Goal: Task Accomplishment & Management: Complete application form

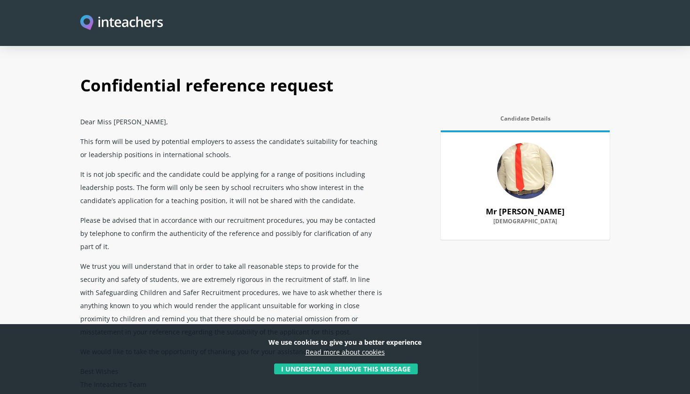
select select "2021"
select select "2024"
select select "Yes"
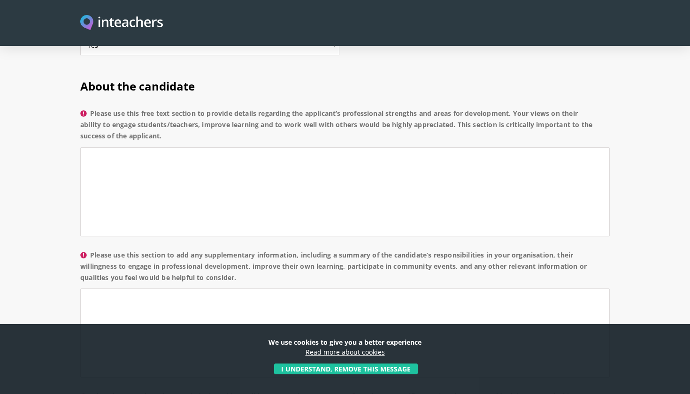
scroll to position [684, 0]
drag, startPoint x: 188, startPoint y: 108, endPoint x: 90, endPoint y: 86, distance: 100.6
click at [90, 108] on label "Please use this free text section to provide details regarding the applicant’s …" at bounding box center [345, 127] width 530 height 39
click at [90, 147] on textarea "Please use this free text section to provide details regarding the applicant’s …" at bounding box center [345, 191] width 530 height 89
drag, startPoint x: 171, startPoint y: 107, endPoint x: 89, endPoint y: 83, distance: 85.7
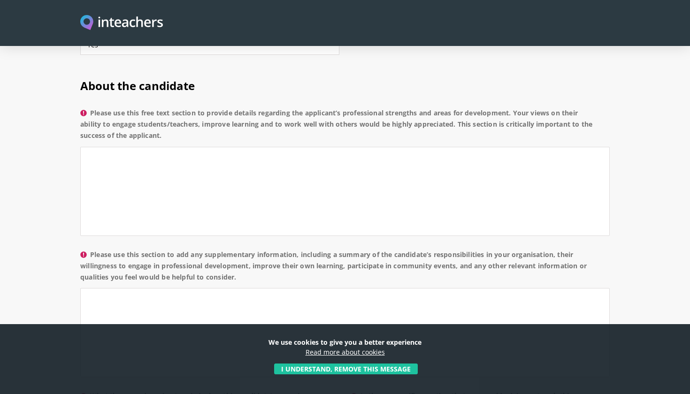
click at [89, 108] on label "Please use this free text section to provide details regarding the applicant’s …" at bounding box center [345, 127] width 530 height 39
click at [89, 147] on textarea "Please use this free text section to provide details regarding the applicant’s …" at bounding box center [345, 191] width 530 height 89
drag, startPoint x: 219, startPoint y: 112, endPoint x: 90, endPoint y: 82, distance: 132.7
click at [90, 108] on label "Please use this free text section to provide details regarding the applicant’s …" at bounding box center [345, 127] width 530 height 39
click at [90, 147] on textarea "Please use this free text section to provide details regarding the applicant’s …" at bounding box center [345, 191] width 530 height 89
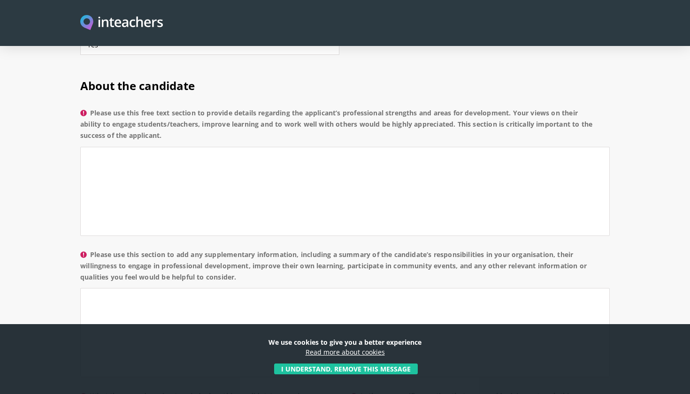
drag, startPoint x: 94, startPoint y: 84, endPoint x: 165, endPoint y: 114, distance: 76.6
click at [165, 114] on label "Please use this free text section to provide details regarding the applicant’s …" at bounding box center [345, 127] width 530 height 39
click at [165, 147] on textarea "Please use this free text section to provide details regarding the applicant’s …" at bounding box center [345, 191] width 530 height 89
drag, startPoint x: 161, startPoint y: 108, endPoint x: 77, endPoint y: 58, distance: 98.3
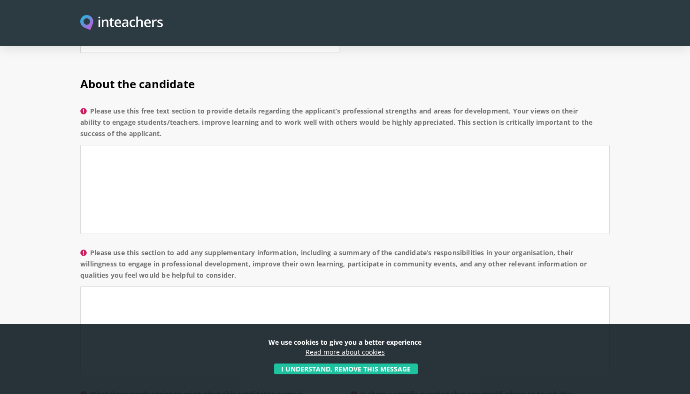
click at [77, 62] on div "About the candidate Please use this free text section to provide details regard…" at bounding box center [345, 278] width 541 height 433
copy div "About the candidate Please use this free text section to provide details regard…"
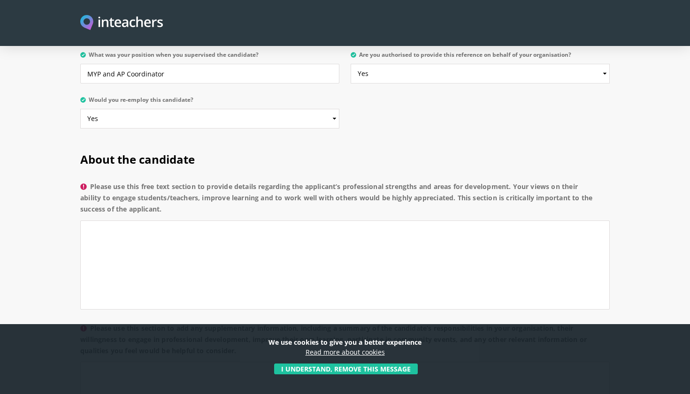
scroll to position [640, 0]
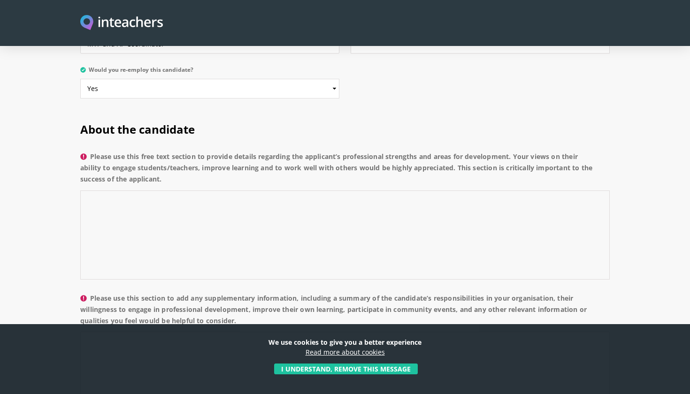
click at [241, 212] on textarea "Please use this free text section to provide details regarding the applicant’s …" at bounding box center [345, 235] width 530 height 89
paste textarea "Mr. Deeptakshar [PERSON_NAME] has been an effective and collaborative Head of D…"
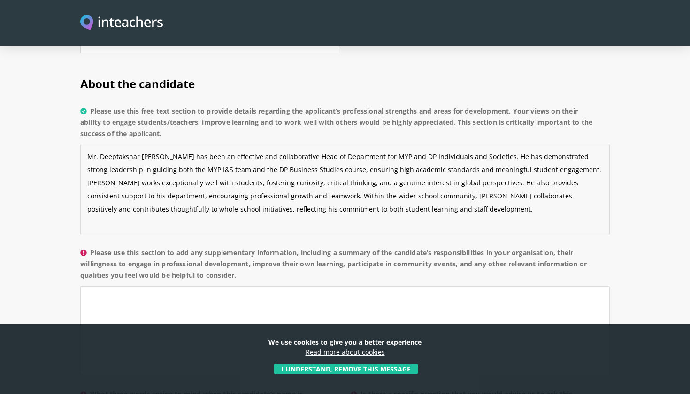
scroll to position [686, 0]
click at [157, 145] on textarea "Mr. Deeptakshar [PERSON_NAME] has been an effective and collaborative Head of D…" at bounding box center [345, 189] width 530 height 89
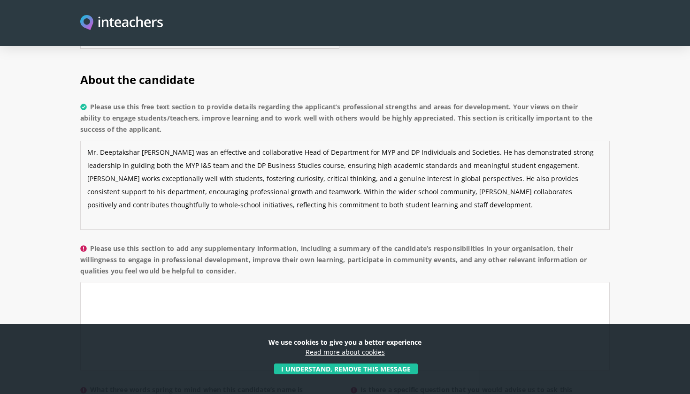
click at [384, 183] on textarea "Mr. Deeptakshar [PERSON_NAME] was an effective and collaborative Head of Depart…" at bounding box center [345, 185] width 530 height 89
paste textarea "An area for development for Mr. Deeptakshar [PERSON_NAME] could be to further s…"
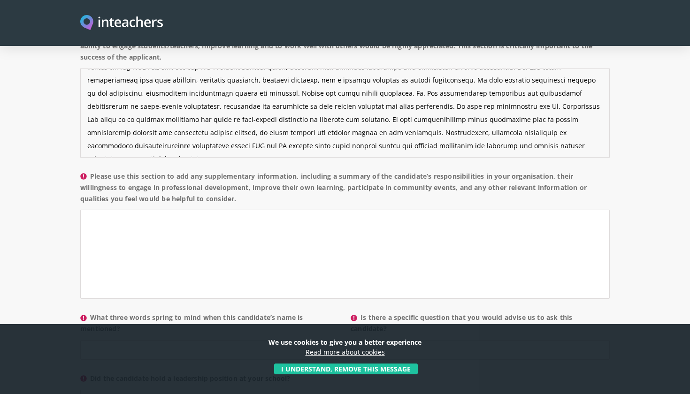
scroll to position [762, 0]
type textarea "Mr. Deeptakshar [PERSON_NAME] was an effective and collaborative Head of Depart…"
drag, startPoint x: 254, startPoint y: 174, endPoint x: 100, endPoint y: 143, distance: 156.1
click at [100, 167] on p "Please use this section to add any supplementary information, including a summa…" at bounding box center [345, 238] width 530 height 142
copy label "Please use this section to add any supplementary information, including a summa…"
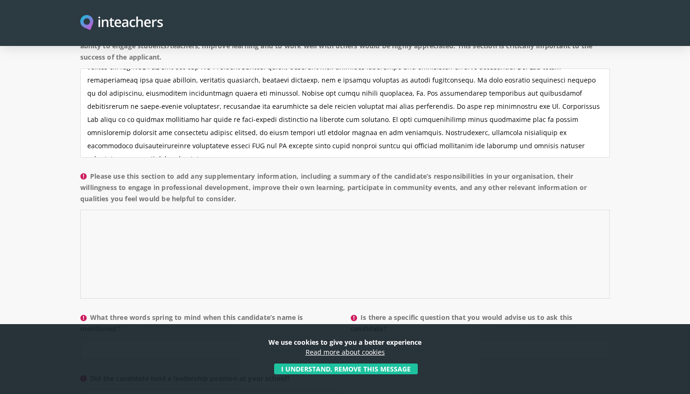
click at [245, 213] on textarea "Please use this section to add any supplementary information, including a summa…" at bounding box center [345, 254] width 530 height 89
paste textarea "In his role as Head of Department for MYP and DP Individuals and Societies, Mr.…"
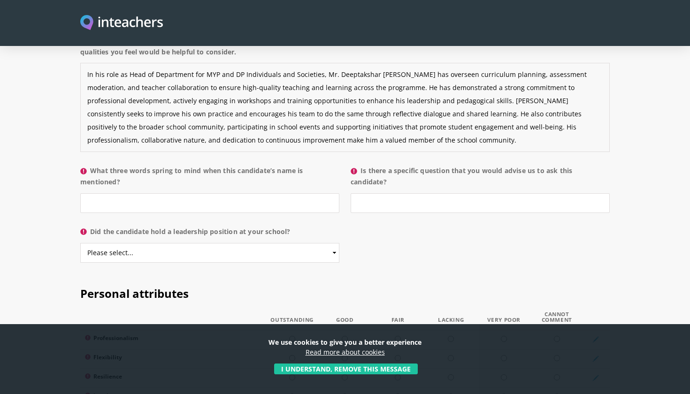
scroll to position [911, 0]
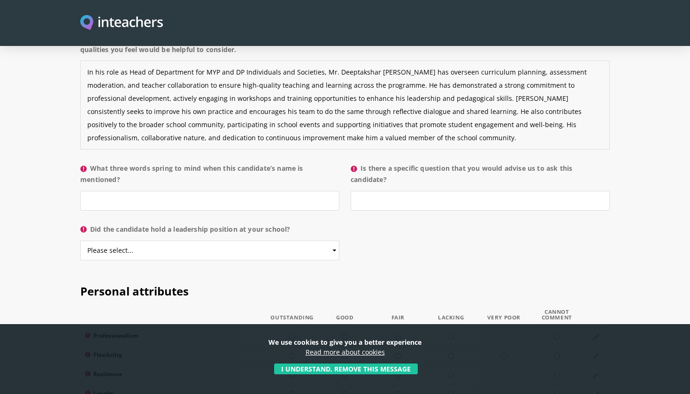
type textarea "In his role as Head of Department for MYP and DP Individuals and Societies, Mr.…"
drag, startPoint x: 160, startPoint y: 149, endPoint x: 91, endPoint y: 137, distance: 69.5
click at [91, 163] on label "What three words spring to mind when this candidate’s name is mentioned?" at bounding box center [209, 177] width 259 height 28
click at [91, 191] on input "What three words spring to mind when this candidate’s name is mentioned?" at bounding box center [209, 201] width 259 height 20
drag, startPoint x: 165, startPoint y: 148, endPoint x: 93, endPoint y: 138, distance: 72.6
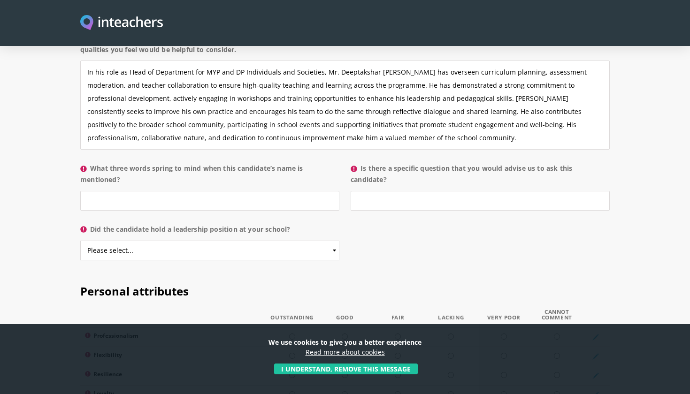
click at [93, 163] on label "What three words spring to mind when this candidate’s name is mentioned?" at bounding box center [209, 177] width 259 height 28
click at [93, 191] on input "What three words spring to mind when this candidate’s name is mentioned?" at bounding box center [209, 201] width 259 height 20
click at [93, 163] on label "What three words spring to mind when this candidate’s name is mentioned?" at bounding box center [209, 177] width 259 height 28
click at [93, 191] on input "What three words spring to mind when this candidate’s name is mentioned?" at bounding box center [209, 201] width 259 height 20
drag, startPoint x: 91, startPoint y: 138, endPoint x: 120, endPoint y: 153, distance: 31.9
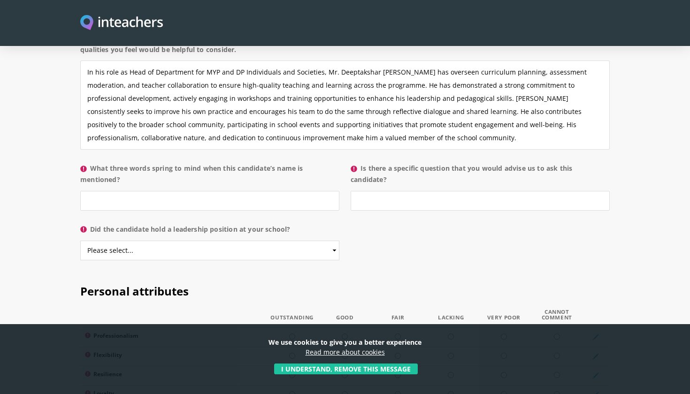
click at [120, 163] on label "What three words spring to mind when this candidate’s name is mentioned?" at bounding box center [209, 177] width 259 height 28
click at [120, 191] on input "What three words spring to mind when this candidate’s name is mentioned?" at bounding box center [209, 201] width 259 height 20
drag, startPoint x: 116, startPoint y: 168, endPoint x: 175, endPoint y: 179, distance: 59.4
click at [106, 159] on p "What three words spring to mind when this candidate’s name is mentioned?" at bounding box center [212, 189] width 265 height 61
click at [330, 191] on input "What three words spring to mind when this candidate’s name is mentioned?" at bounding box center [209, 201] width 259 height 20
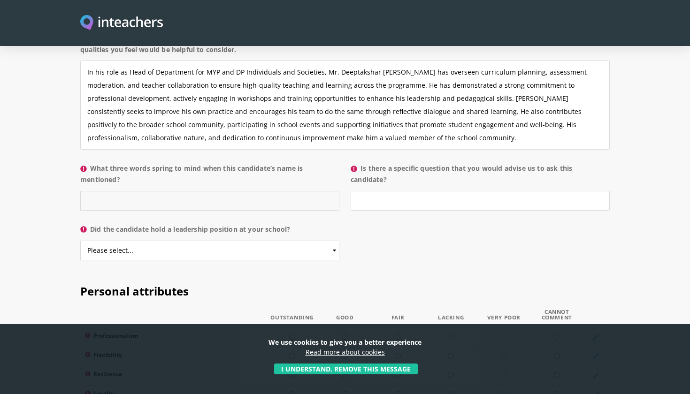
click at [330, 191] on input "What three words spring to mind when this candidate’s name is mentioned?" at bounding box center [209, 201] width 259 height 20
click at [261, 191] on input "What three words spring to mind when this candidate’s name is mentioned?" at bounding box center [209, 201] width 259 height 20
paste input "Collaborative, dedicated, and supportive."
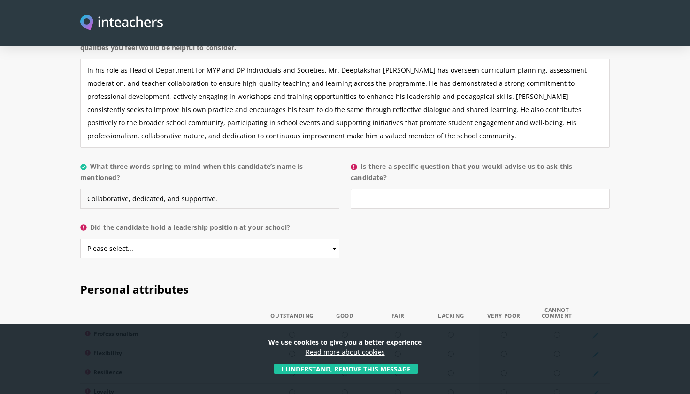
scroll to position [915, 0]
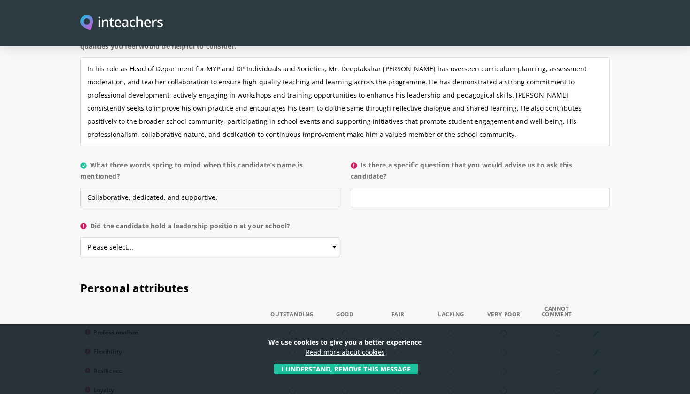
type input "Collaborative, dedicated, and supportive."
drag, startPoint x: 365, startPoint y: 136, endPoint x: 392, endPoint y: 147, distance: 29.0
click at [392, 160] on label "Is there a specific question that you would advise us to ask this candidate?" at bounding box center [480, 174] width 259 height 28
click at [392, 188] on input "Is there a specific question that you would advise us to ask this candidate?" at bounding box center [480, 198] width 259 height 20
paste input "How do you plan to further develop your department’s use of data and reflective…"
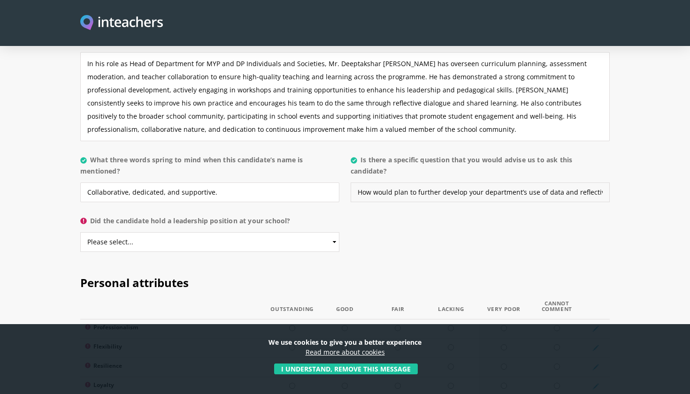
scroll to position [920, 0]
type input "How would plan to further develop your department’s use of data and reflective …"
select select "Yes"
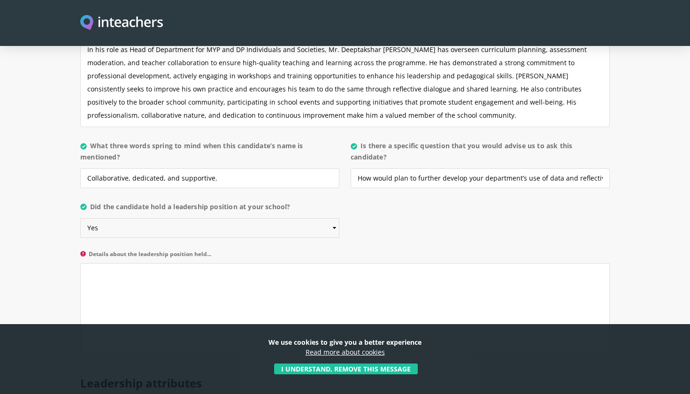
scroll to position [933, 0]
click at [225, 264] on textarea "Details about the leadership position held..." at bounding box center [345, 308] width 530 height 89
paste textarea "Mr. [PERSON_NAME] held the position of Head of Department for MYP and DP Indivi…"
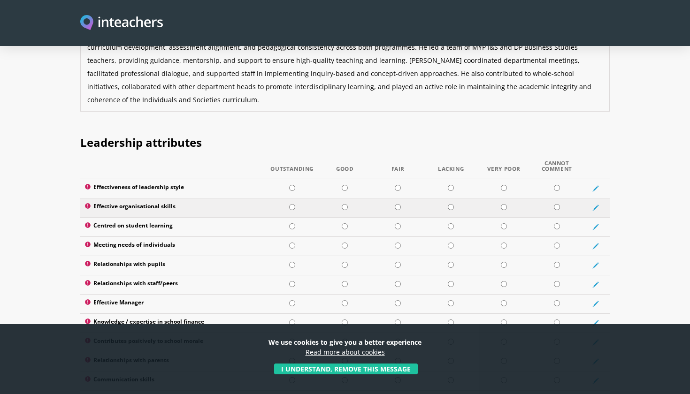
scroll to position [1177, 0]
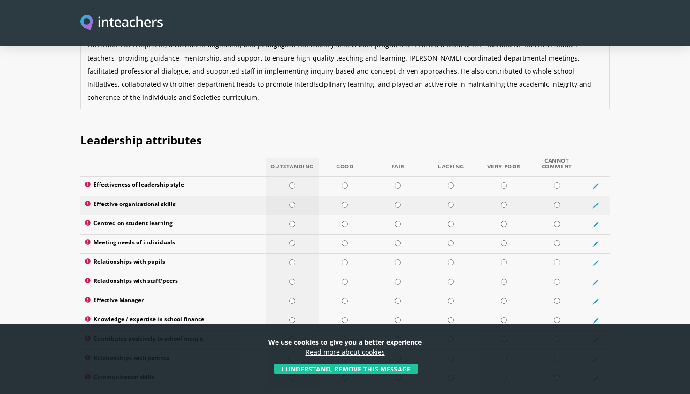
type textarea "Mr. [PERSON_NAME] held the position of Head of Department for MYP and DP Indivi…"
click at [290, 202] on input "radio" at bounding box center [292, 205] width 6 height 6
radio input "true"
click at [346, 183] on input "radio" at bounding box center [345, 186] width 6 height 6
radio input "true"
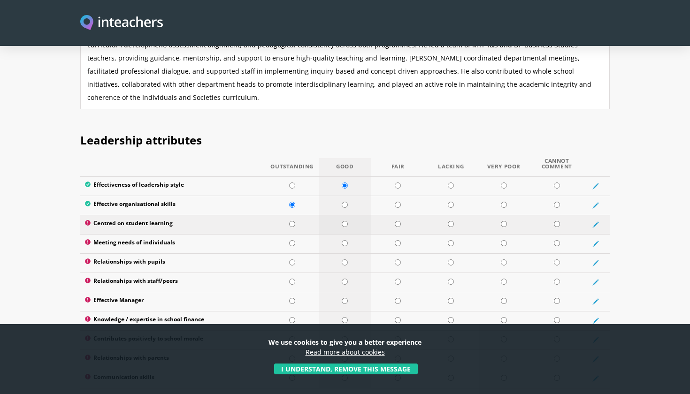
click at [345, 221] on input "radio" at bounding box center [345, 224] width 6 height 6
radio input "true"
click at [344, 240] on input "radio" at bounding box center [345, 243] width 6 height 6
radio input "true"
click at [293, 260] on input "radio" at bounding box center [292, 263] width 6 height 6
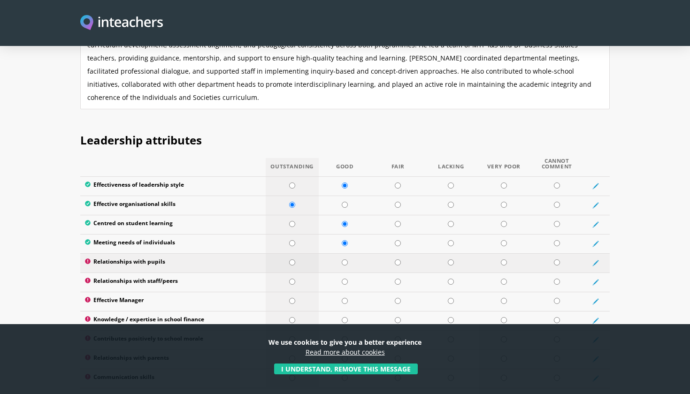
radio input "true"
click at [293, 279] on input "radio" at bounding box center [292, 282] width 6 height 6
radio input "true"
click at [344, 298] on input "radio" at bounding box center [345, 301] width 6 height 6
radio input "true"
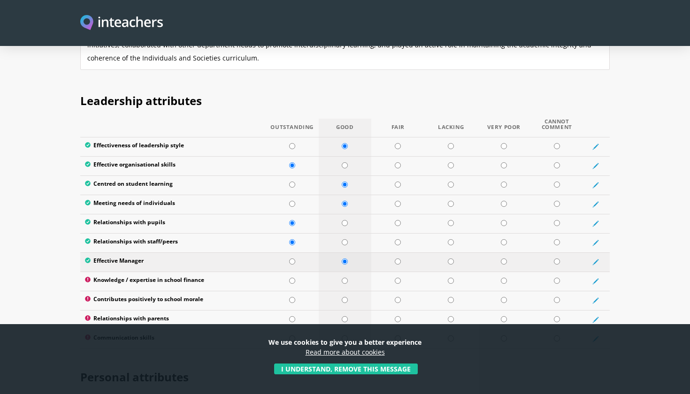
scroll to position [1218, 0]
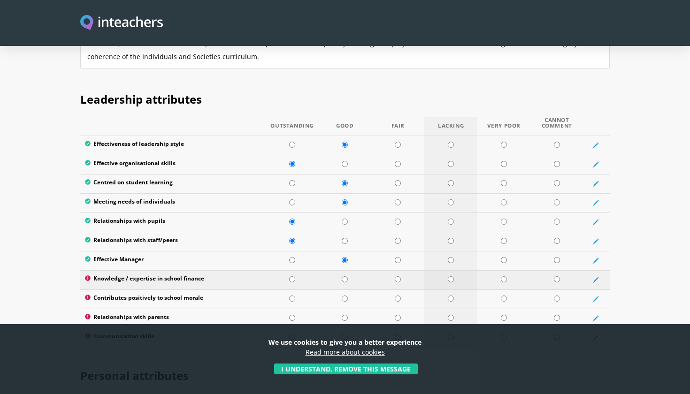
click at [450, 277] on input "radio" at bounding box center [451, 280] width 6 height 6
radio input "true"
click at [398, 277] on input "radio" at bounding box center [398, 280] width 6 height 6
radio input "true"
click at [345, 290] on td at bounding box center [345, 299] width 53 height 19
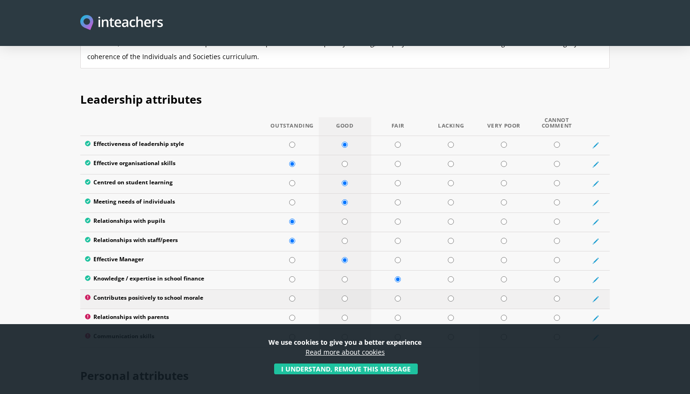
radio input "true"
click at [294, 315] on input "radio" at bounding box center [292, 318] width 6 height 6
radio input "true"
click at [344, 334] on input "radio" at bounding box center [345, 337] width 6 height 6
radio input "true"
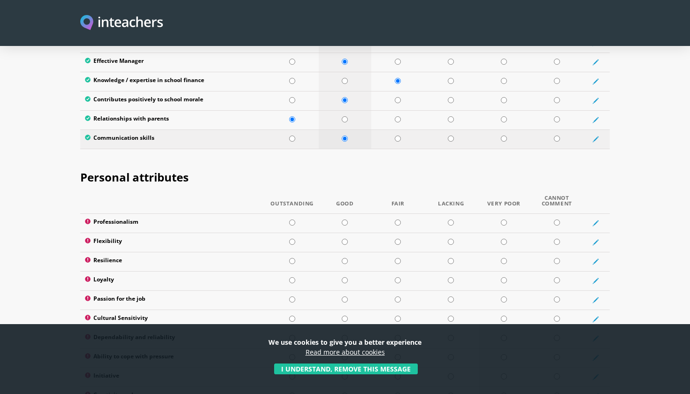
scroll to position [1418, 0]
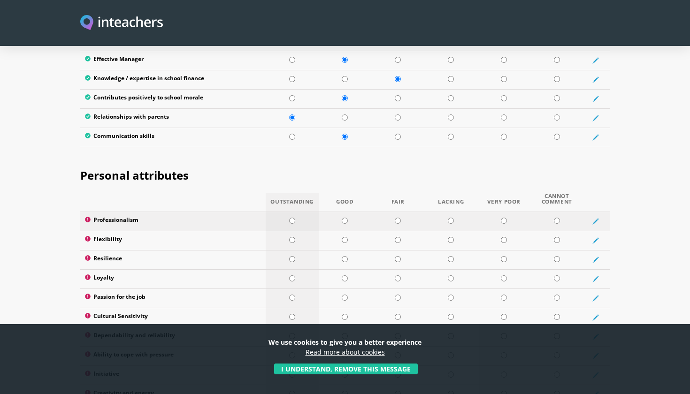
click at [291, 212] on td at bounding box center [292, 221] width 53 height 19
radio input "true"
click at [294, 237] on input "radio" at bounding box center [292, 240] width 6 height 6
radio input "true"
click at [292, 256] on input "radio" at bounding box center [292, 259] width 6 height 6
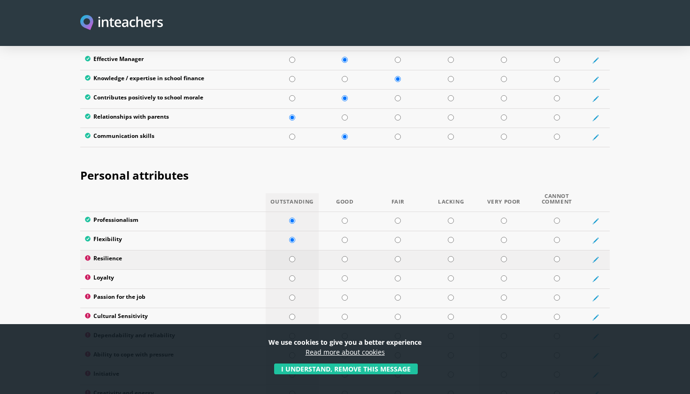
radio input "true"
click at [346, 276] on input "radio" at bounding box center [345, 279] width 6 height 6
radio input "true"
click at [292, 295] on input "radio" at bounding box center [292, 298] width 6 height 6
radio input "true"
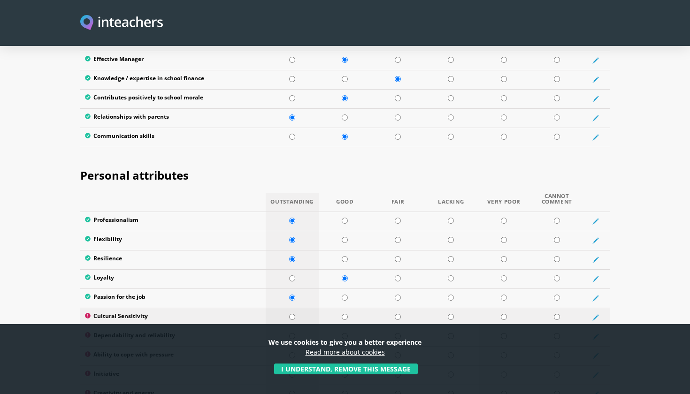
click at [292, 314] on input "radio" at bounding box center [292, 317] width 6 height 6
radio input "true"
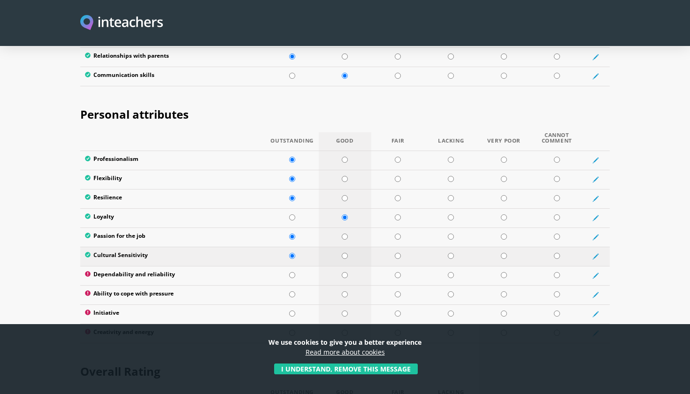
scroll to position [1483, 0]
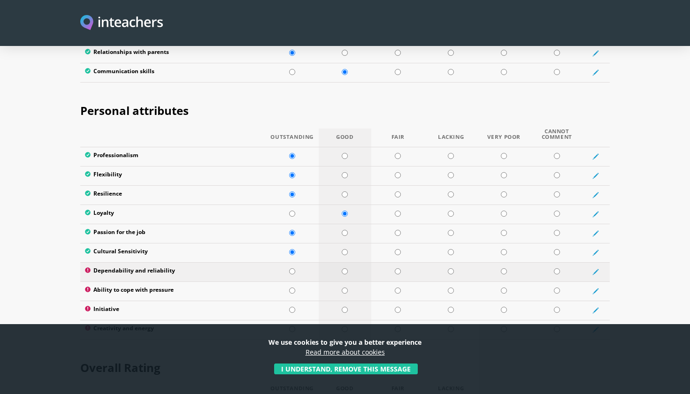
click at [345, 269] on input "radio" at bounding box center [345, 272] width 6 height 6
radio input "true"
click at [289, 288] on input "radio" at bounding box center [292, 291] width 6 height 6
radio input "true"
click at [343, 288] on input "radio" at bounding box center [345, 291] width 6 height 6
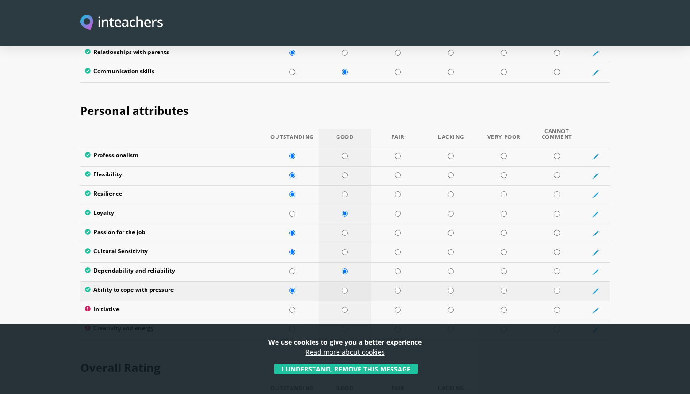
radio input "true"
click at [288, 301] on td at bounding box center [292, 310] width 53 height 19
radio input "true"
click at [344, 326] on input "radio" at bounding box center [345, 329] width 6 height 6
radio input "true"
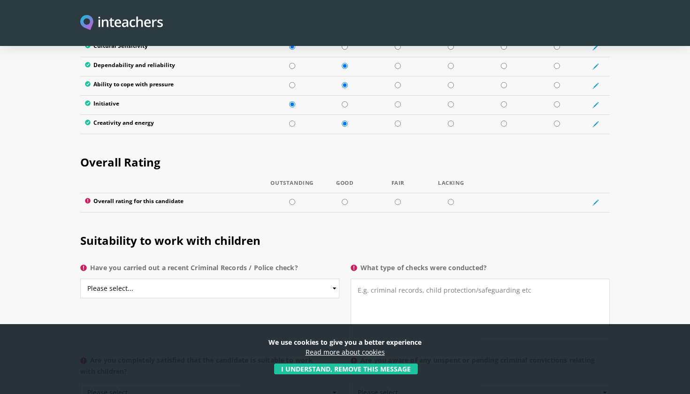
scroll to position [1684, 0]
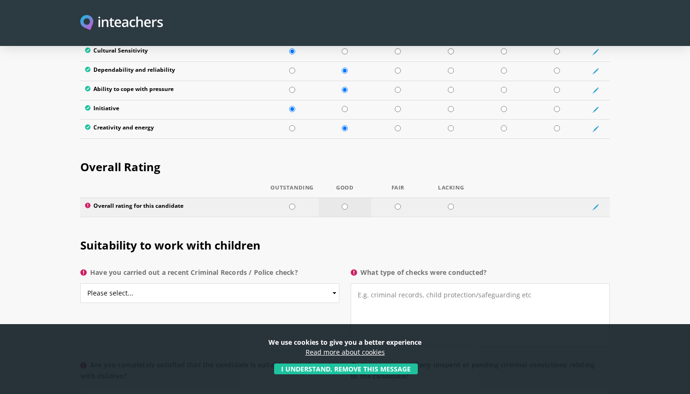
click at [344, 204] on input "radio" at bounding box center [345, 207] width 6 height 6
radio input "true"
click at [384, 284] on textarea "What type of checks were conducted?" at bounding box center [480, 315] width 259 height 63
select select "Do not know"
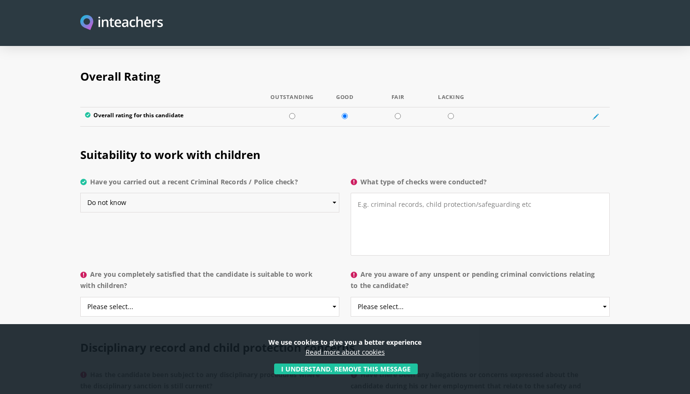
scroll to position [1780, 0]
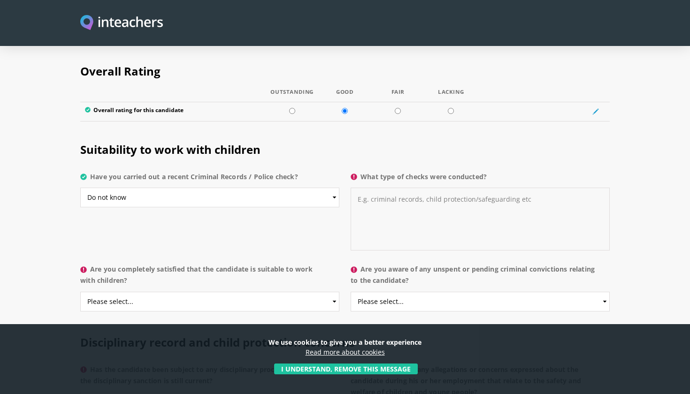
click at [368, 188] on textarea "What type of checks were conducted?" at bounding box center [480, 219] width 259 height 63
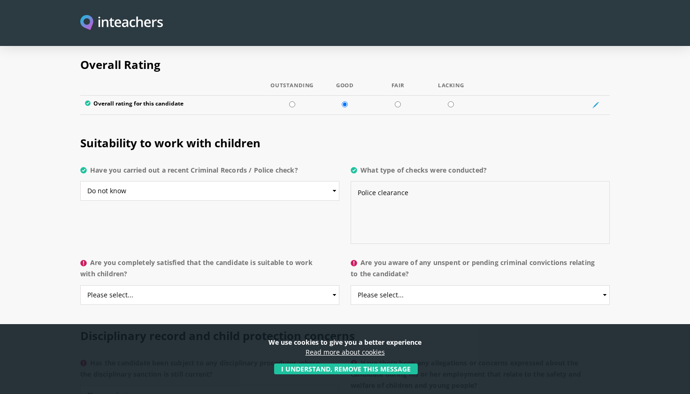
scroll to position [1788, 0]
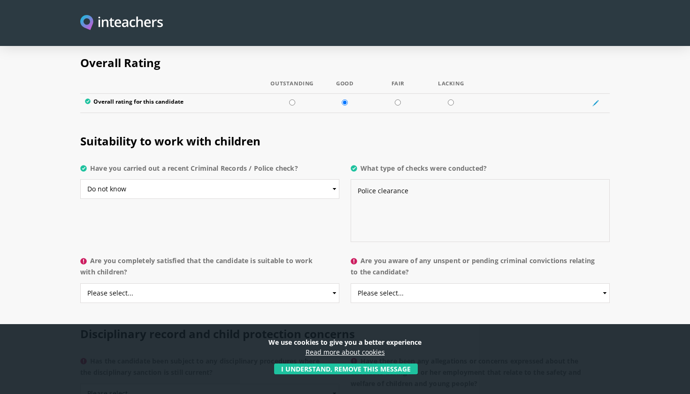
type textarea "Police clearance"
select select "Yes"
select select "No"
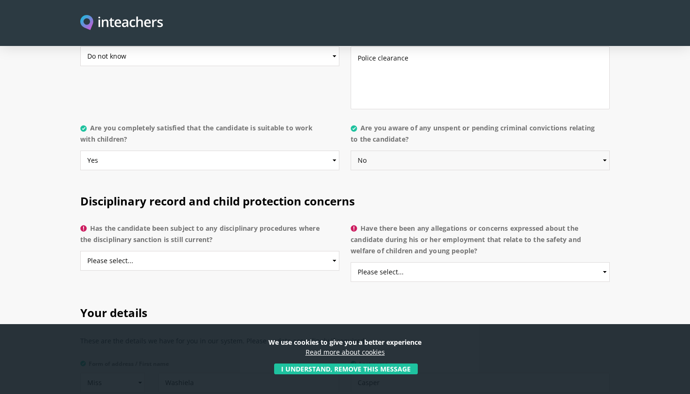
scroll to position [1925, 0]
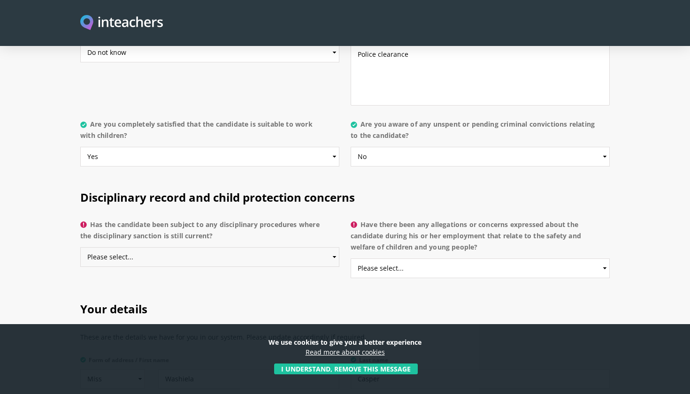
select select "No"
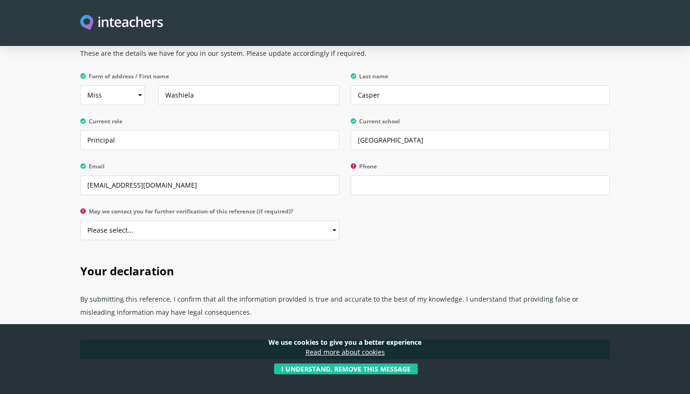
scroll to position [2212, 0]
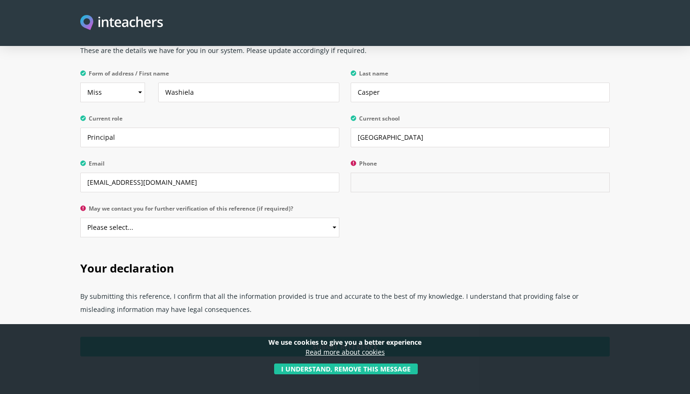
type input ";"
type input "[PHONE_NUMBER]"
select select "Yes"
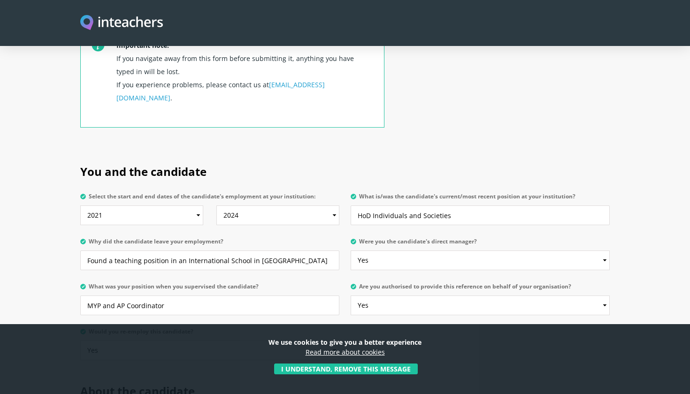
scroll to position [377, 0]
click at [190, 297] on input "MYP and AP Coordinator" at bounding box center [209, 307] width 259 height 20
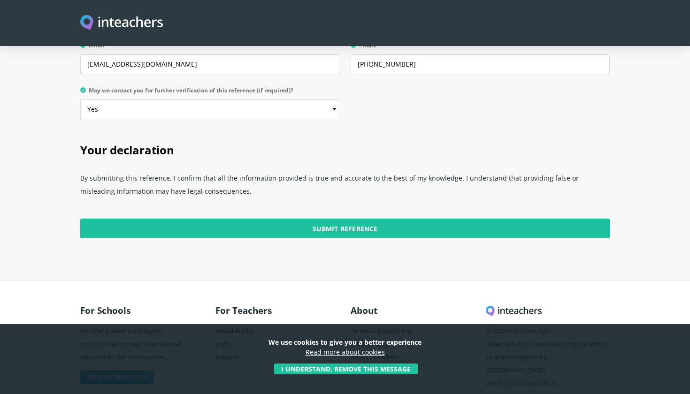
scroll to position [2329, 0]
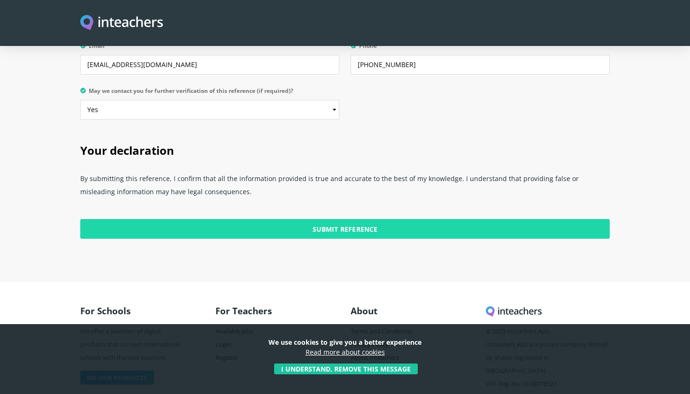
type input "MYP Coordinator and Assistant Principal"
click at [263, 219] on input "Submit Reference" at bounding box center [345, 229] width 530 height 20
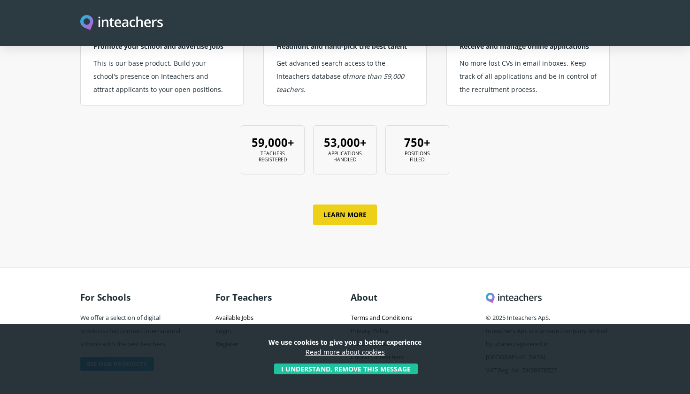
scroll to position [370, 0]
click at [240, 314] on link "Available Jobs" at bounding box center [234, 318] width 38 height 8
